Goal: Navigation & Orientation: Find specific page/section

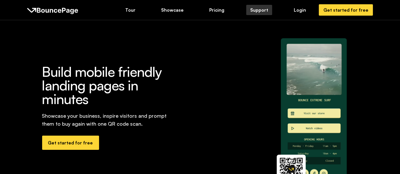
click at [262, 9] on div "Support" at bounding box center [259, 10] width 18 height 6
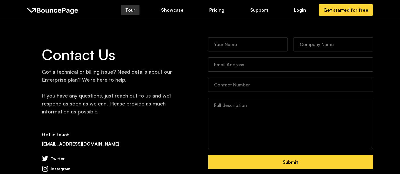
click at [131, 11] on div "Tour" at bounding box center [130, 10] width 10 height 6
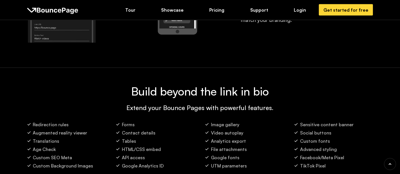
scroll to position [1187, 0]
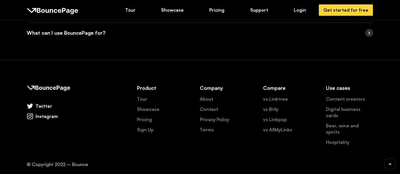
click at [42, 116] on div "Instagram" at bounding box center [47, 116] width 22 height 6
click at [305, 9] on div "Login" at bounding box center [300, 10] width 12 height 6
